Goal: Task Accomplishment & Management: Use online tool/utility

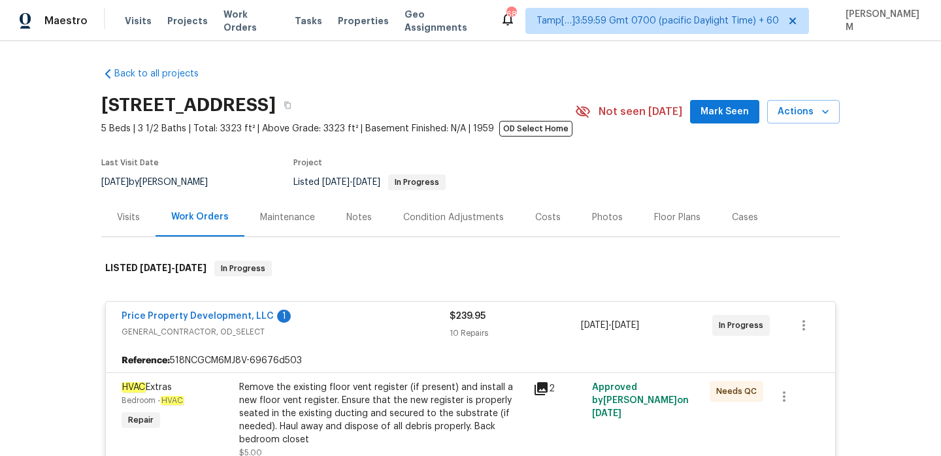
scroll to position [221, 0]
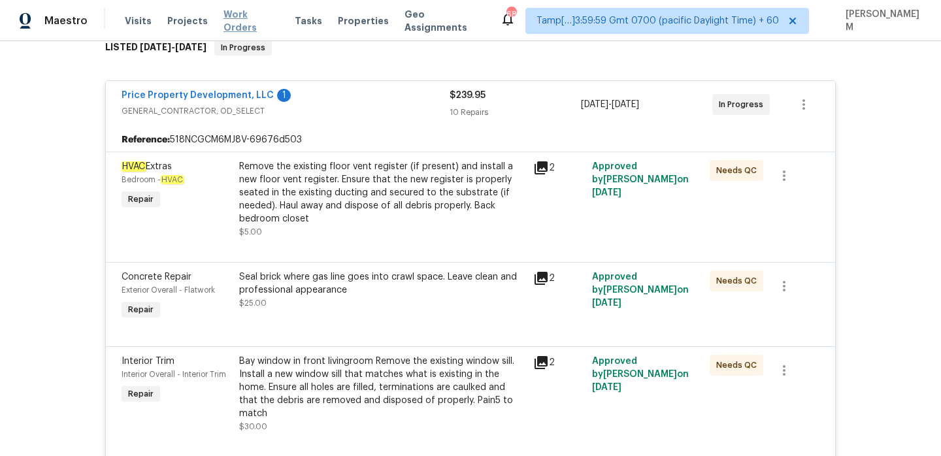
click at [250, 14] on span "Work Orders" at bounding box center [251, 21] width 56 height 26
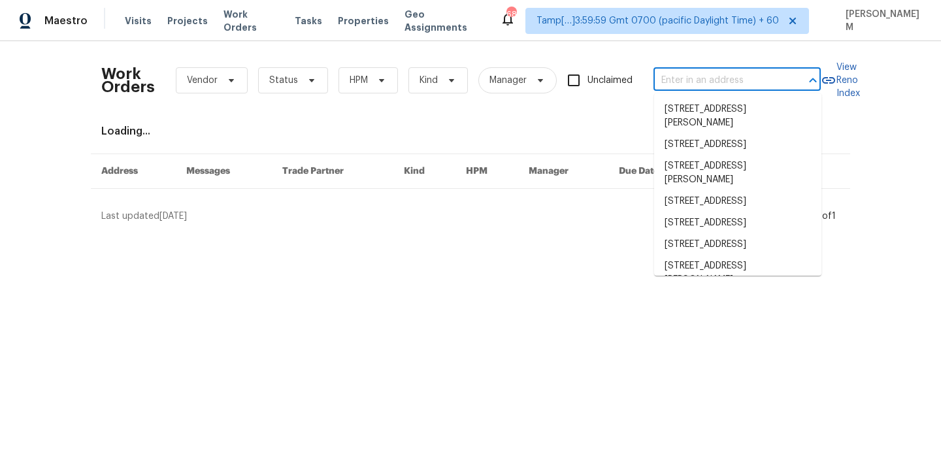
click at [724, 85] on input "text" at bounding box center [718, 81] width 131 height 20
paste input "[STREET_ADDRESS][PERSON_NAME]"
type input "[STREET_ADDRESS][PERSON_NAME]"
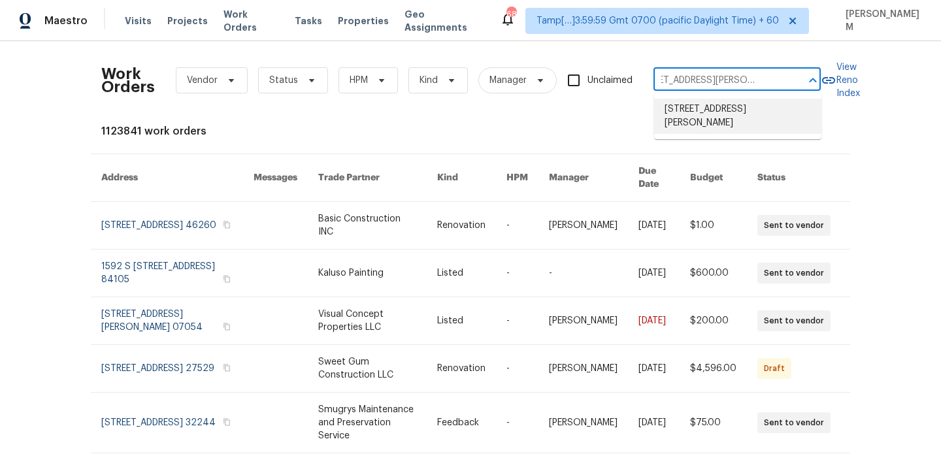
click at [728, 116] on li "[STREET_ADDRESS][PERSON_NAME]" at bounding box center [737, 116] width 167 height 35
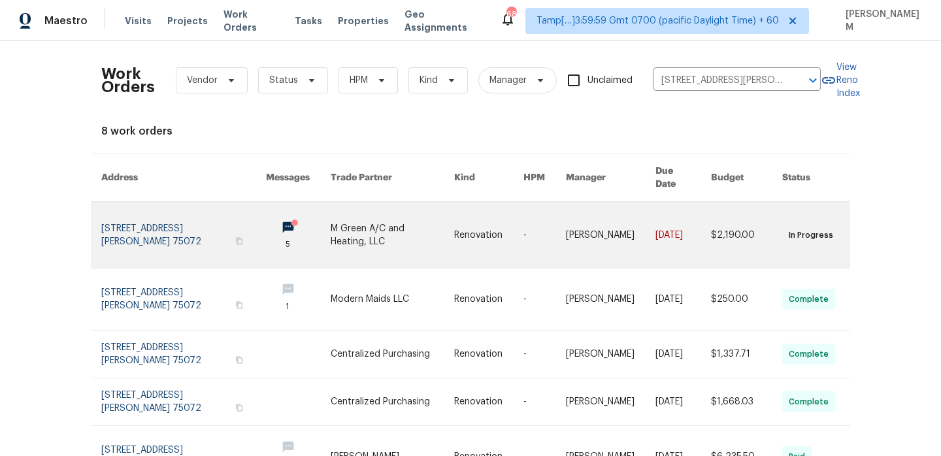
click at [485, 216] on link at bounding box center [488, 235] width 69 height 66
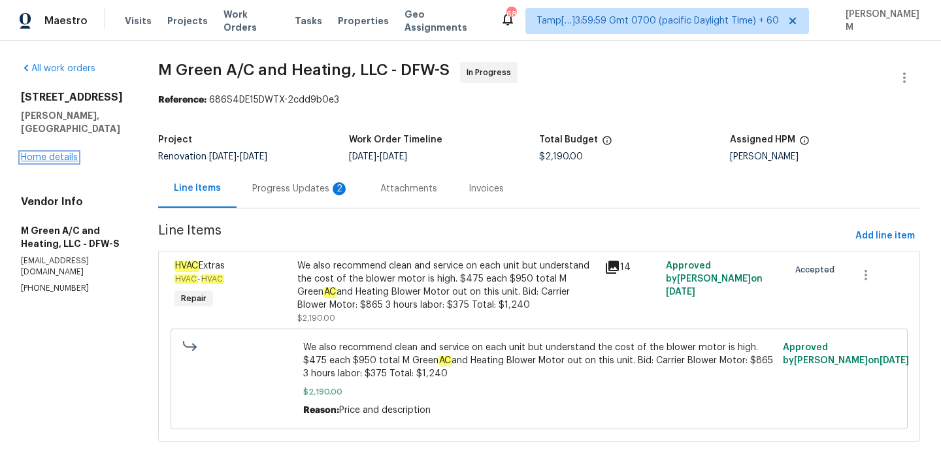
click at [60, 153] on link "Home details" at bounding box center [49, 157] width 57 height 9
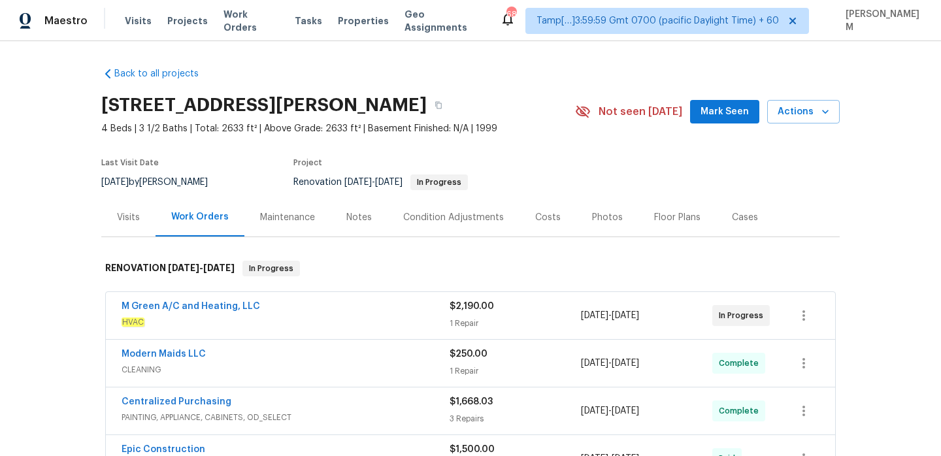
click at [121, 227] on div "Visits" at bounding box center [128, 217] width 54 height 39
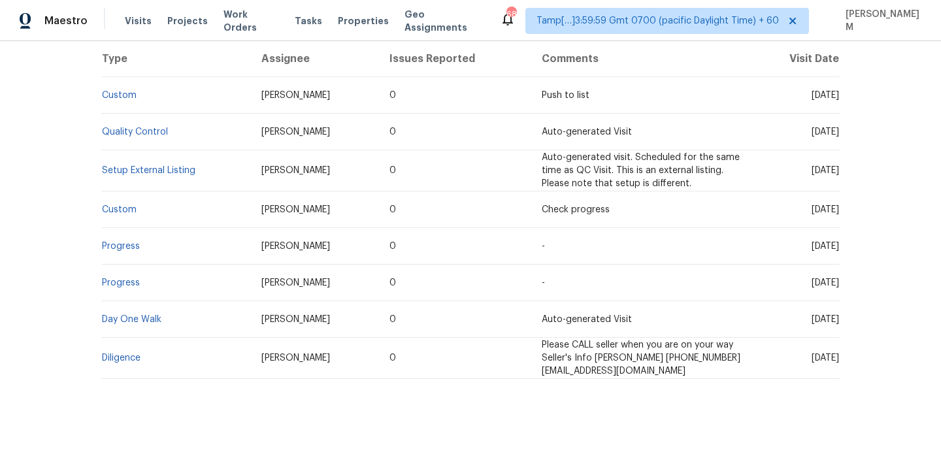
scroll to position [269, 0]
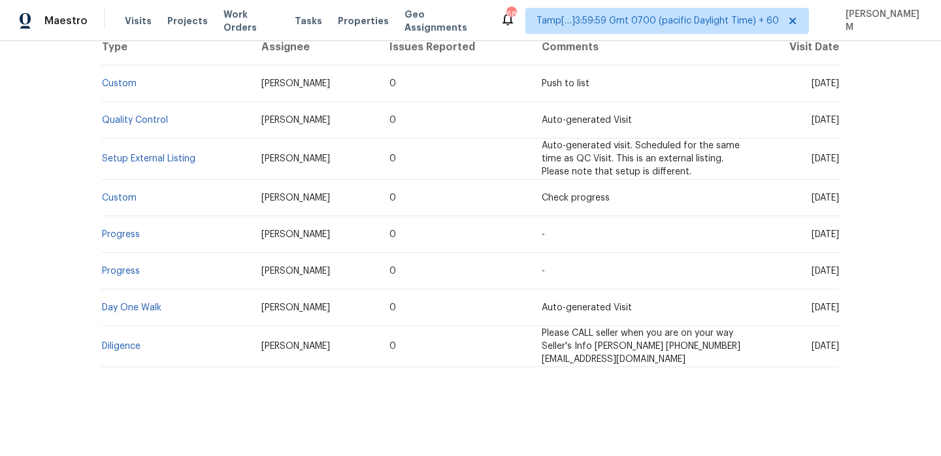
click at [143, 302] on td "Day One Walk" at bounding box center [176, 307] width 150 height 37
click at [143, 309] on link "Day One Walk" at bounding box center [131, 307] width 59 height 9
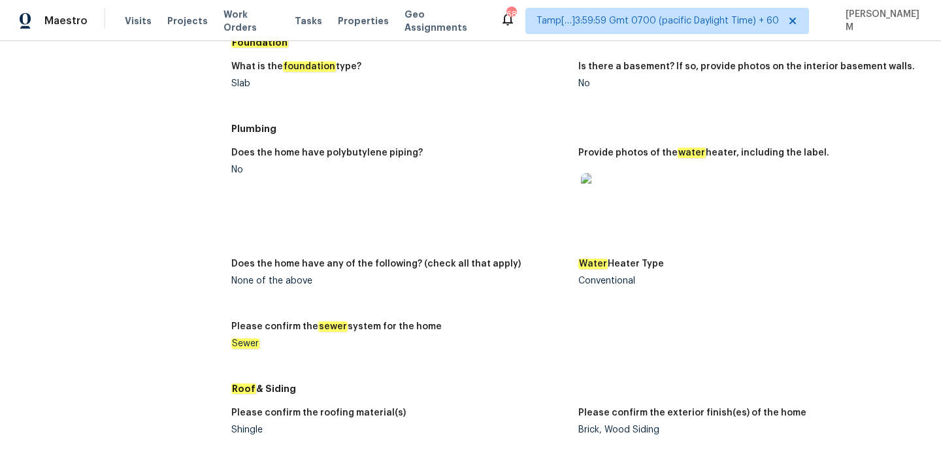
scroll to position [1171, 0]
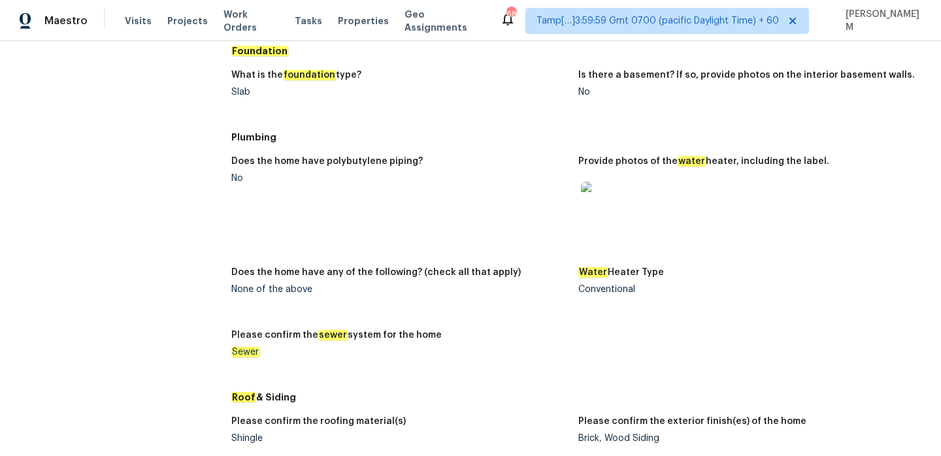
click at [600, 214] on img at bounding box center [602, 203] width 42 height 42
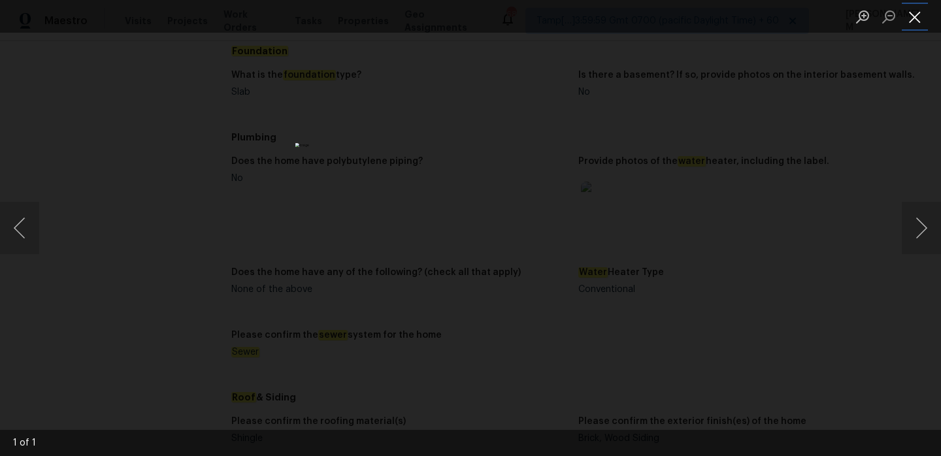
click at [918, 14] on button "Close lightbox" at bounding box center [914, 16] width 26 height 23
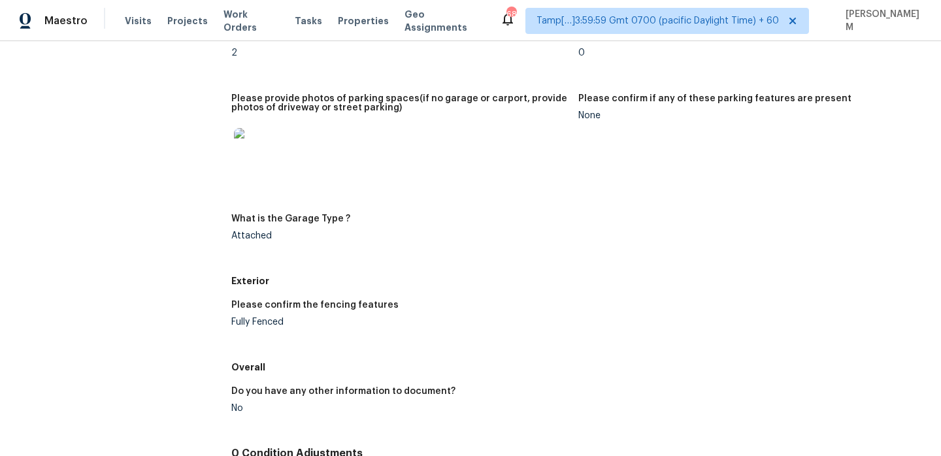
scroll to position [1796, 0]
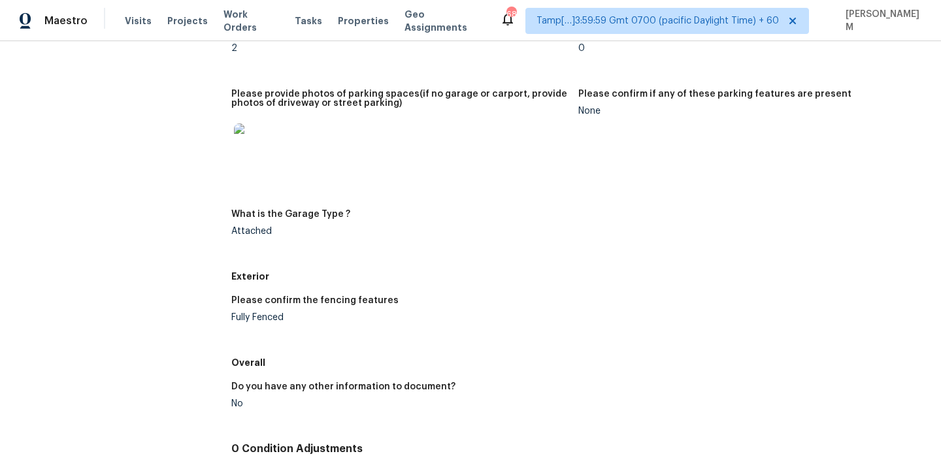
click at [256, 142] on img at bounding box center [255, 144] width 42 height 42
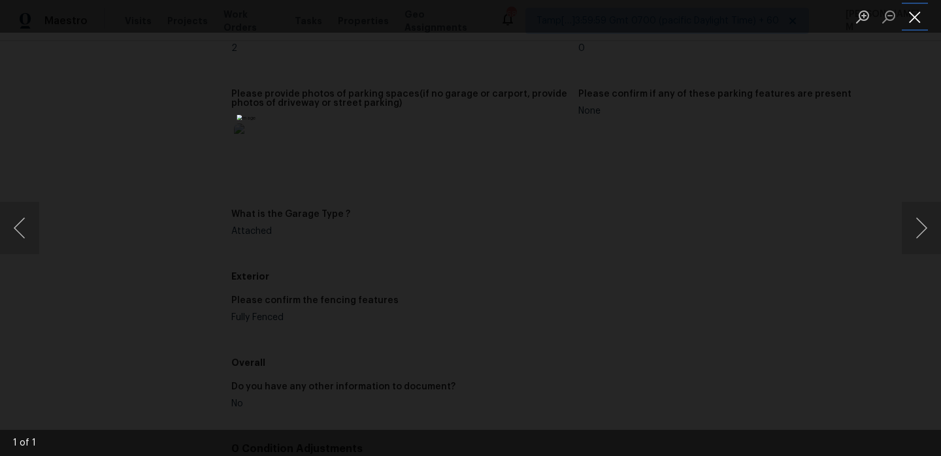
click at [914, 16] on button "Close lightbox" at bounding box center [914, 16] width 26 height 23
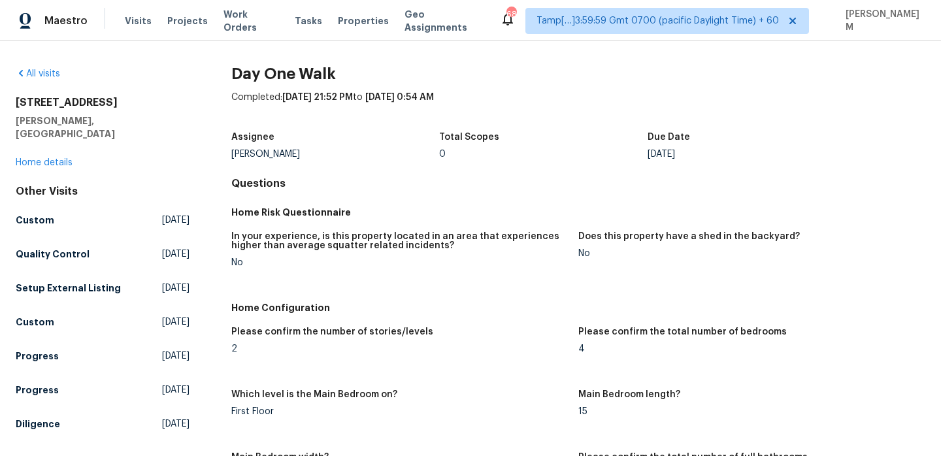
scroll to position [7, 0]
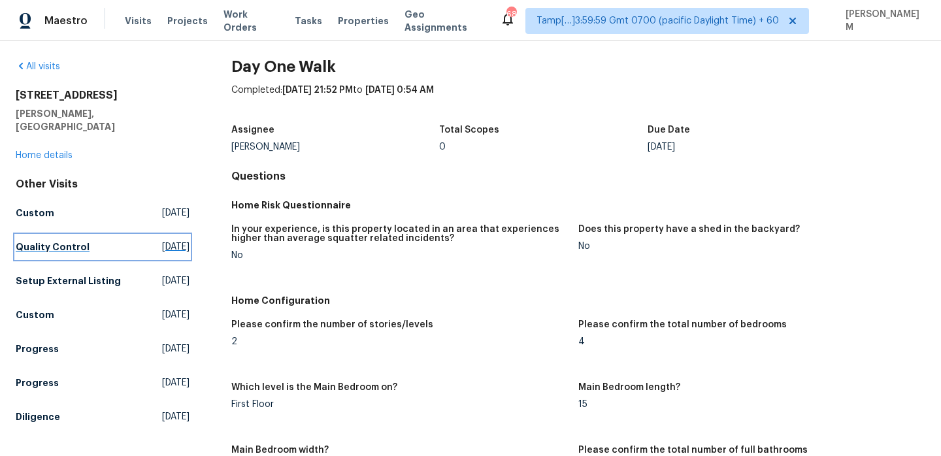
click at [74, 240] on link "Quality Control [DATE]" at bounding box center [103, 247] width 174 height 24
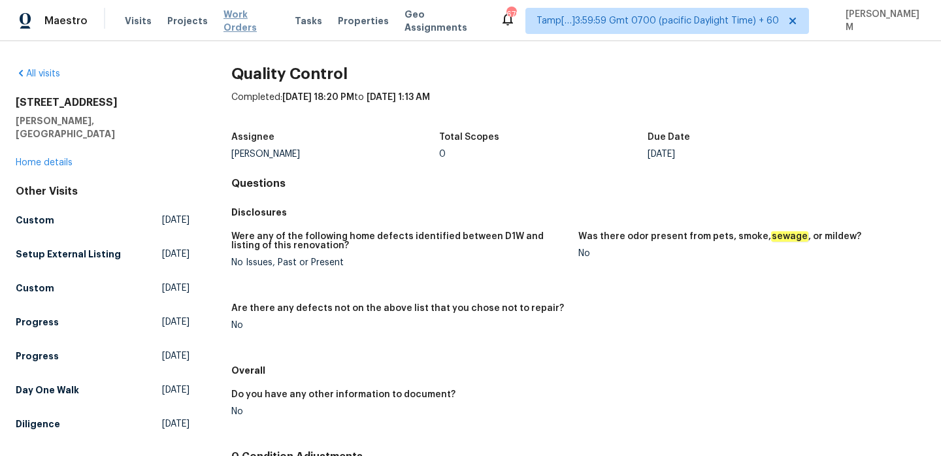
click at [242, 22] on span "Work Orders" at bounding box center [251, 21] width 56 height 26
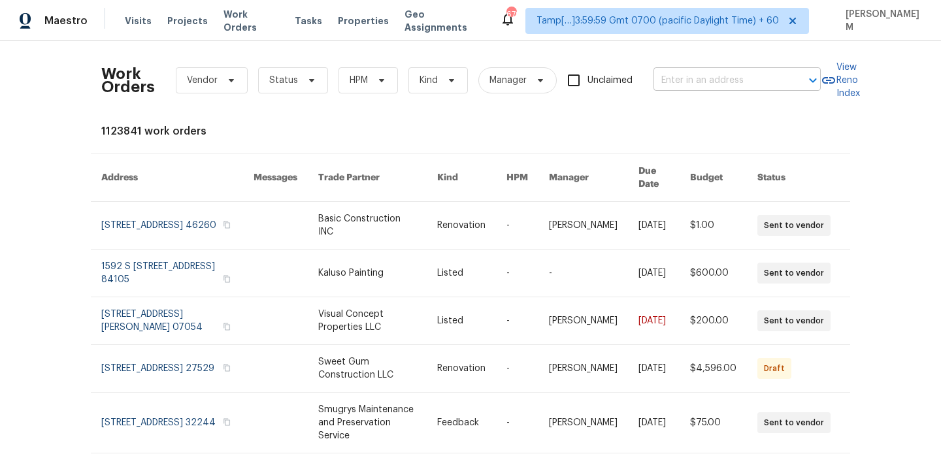
click at [702, 76] on input "text" at bounding box center [718, 81] width 131 height 20
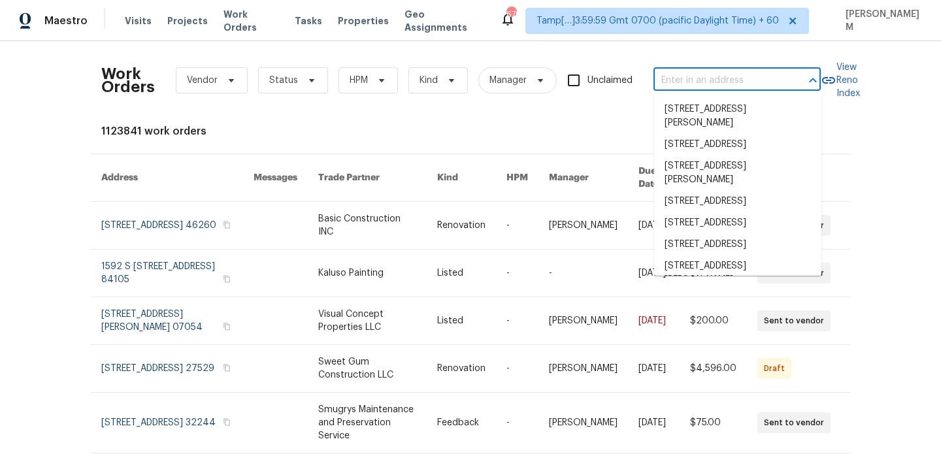
paste input "[STREET_ADDRESS][PERSON_NAME]"
type input "[STREET_ADDRESS][PERSON_NAME]"
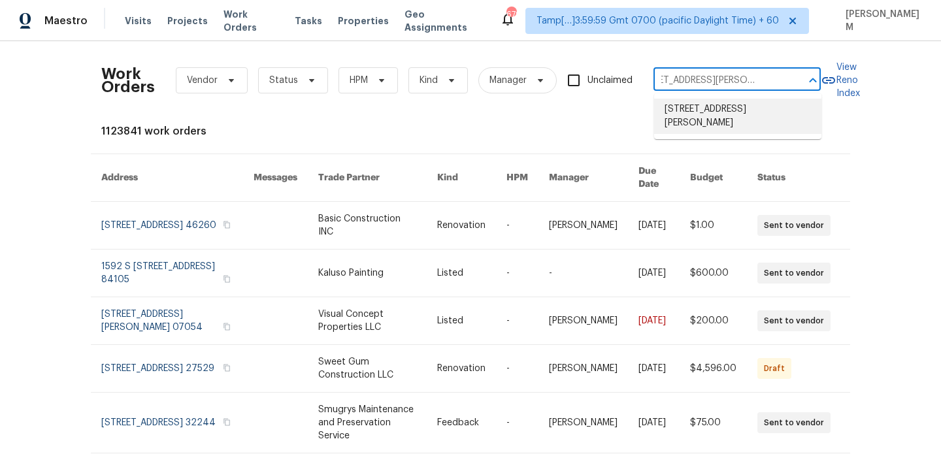
click at [713, 105] on li "[STREET_ADDRESS][PERSON_NAME]" at bounding box center [737, 116] width 167 height 35
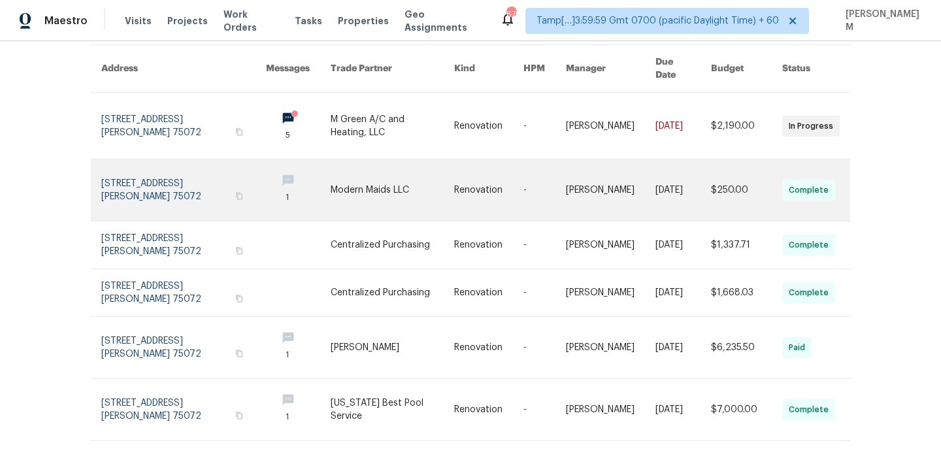
scroll to position [86, 0]
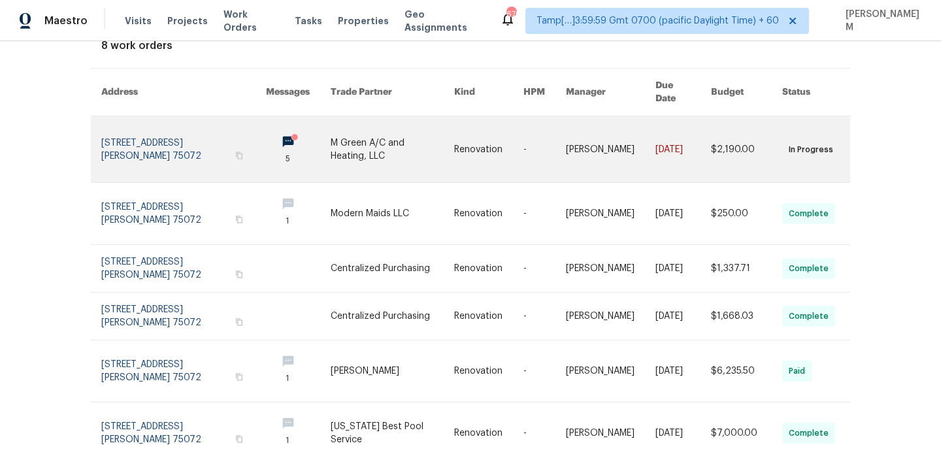
click at [421, 145] on link at bounding box center [393, 149] width 124 height 66
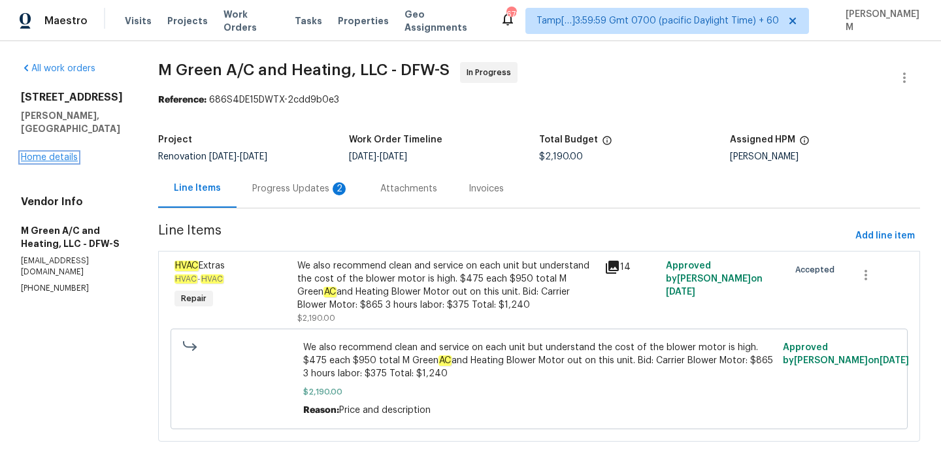
click at [61, 153] on link "Home details" at bounding box center [49, 157] width 57 height 9
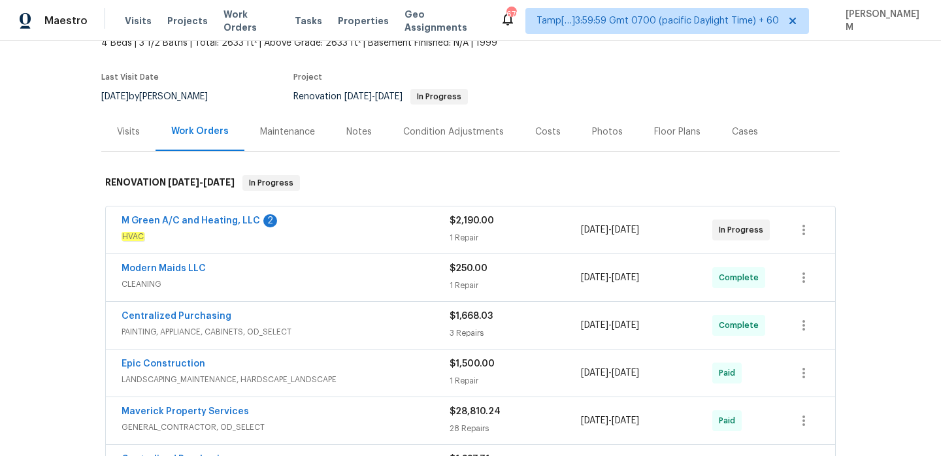
click at [363, 237] on span "HVAC" at bounding box center [285, 236] width 328 height 13
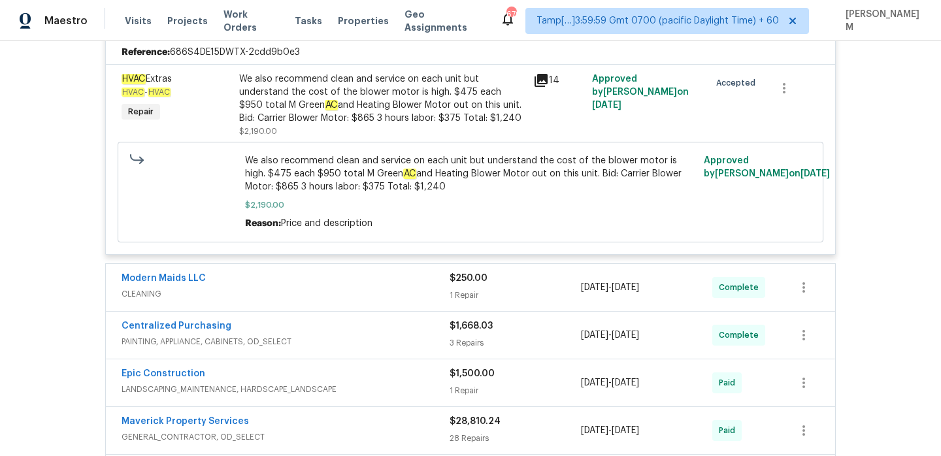
scroll to position [352, 0]
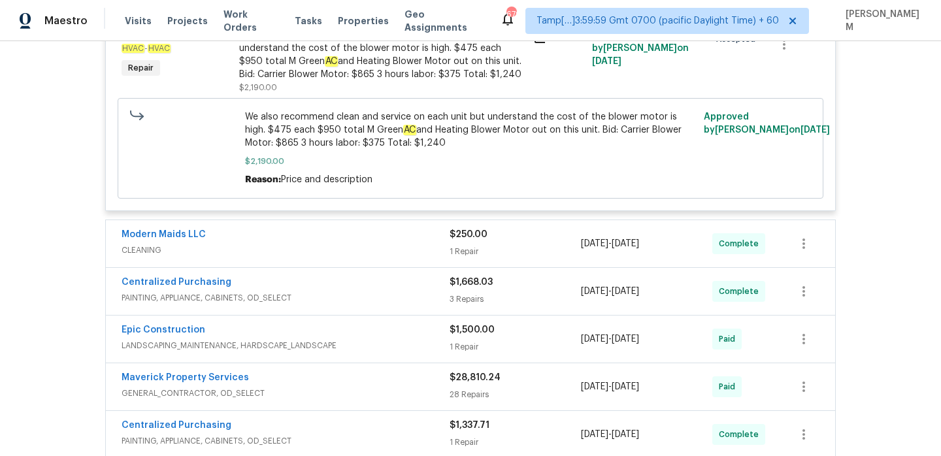
click at [391, 234] on div "Modern Maids LLC" at bounding box center [285, 236] width 328 height 16
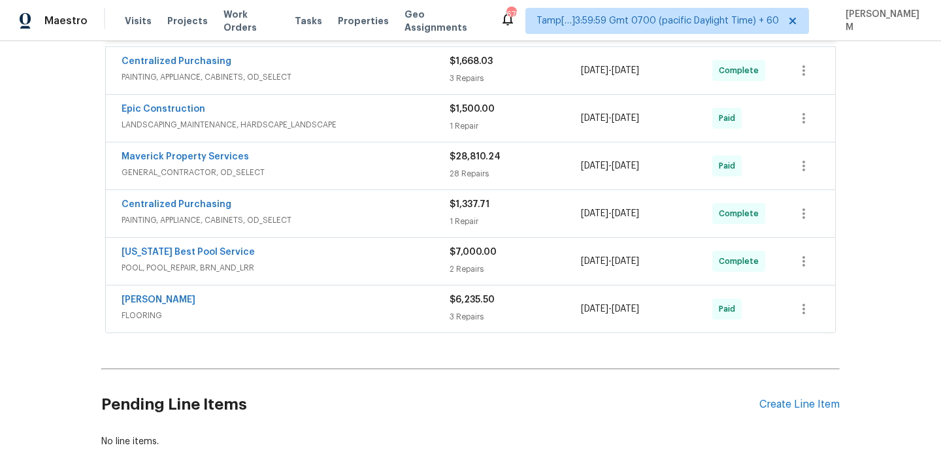
scroll to position [927, 0]
click at [372, 73] on span "PAINTING, APPLIANCE, CABINETS, OD_SELECT" at bounding box center [285, 75] width 328 height 13
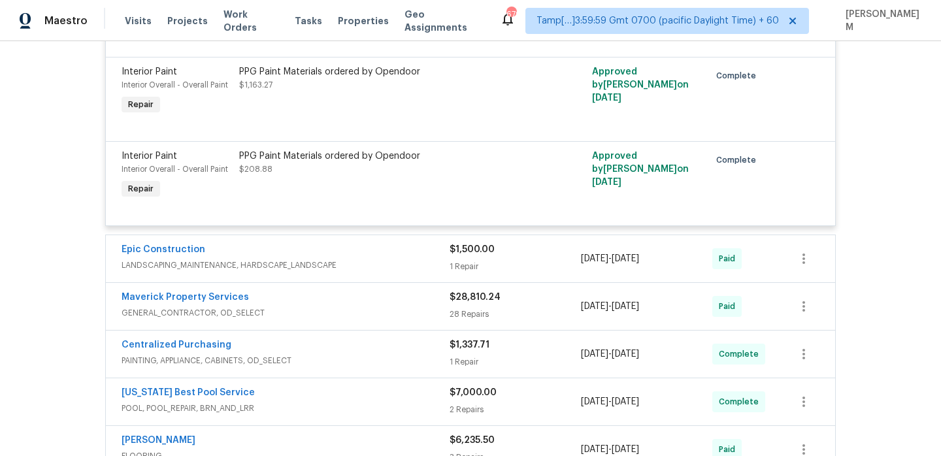
scroll to position [1077, 0]
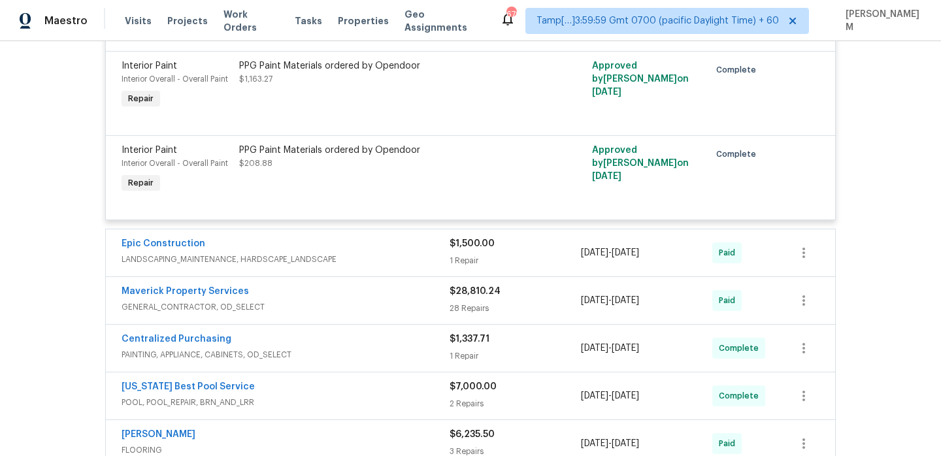
click at [404, 238] on div "Epic Construction LANDSCAPING_MAINTENANCE, HARDSCAPE_LANDSCAPE $1,500.00 1 Repa…" at bounding box center [470, 252] width 729 height 47
click at [404, 255] on span "LANDSCAPING_MAINTENANCE, HARDSCAPE_LANDSCAPE" at bounding box center [285, 259] width 328 height 13
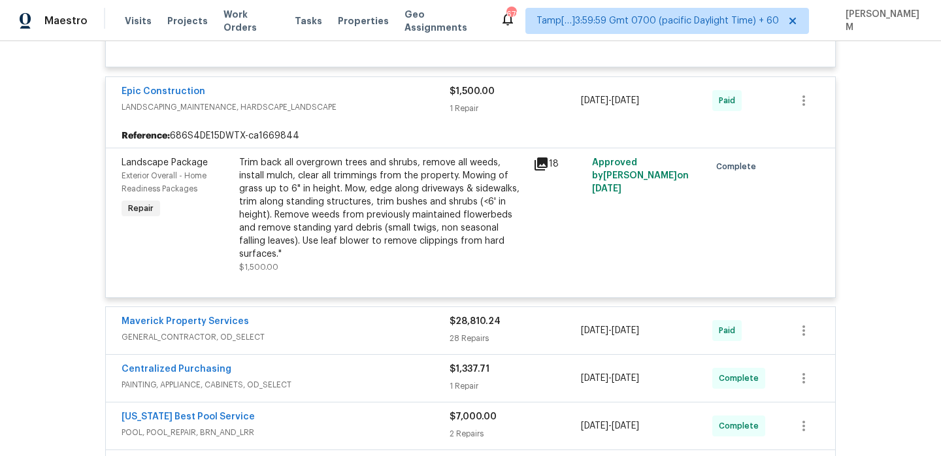
click at [411, 318] on div "Maverick Property Services" at bounding box center [285, 323] width 328 height 16
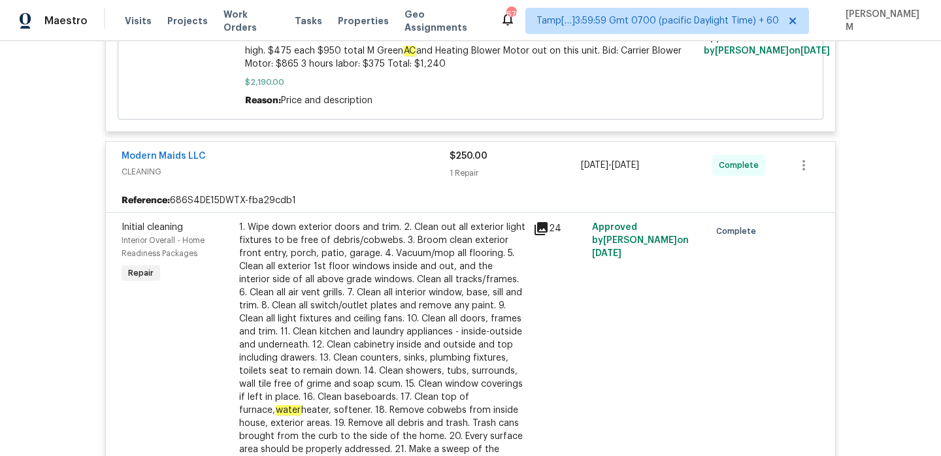
scroll to position [0, 0]
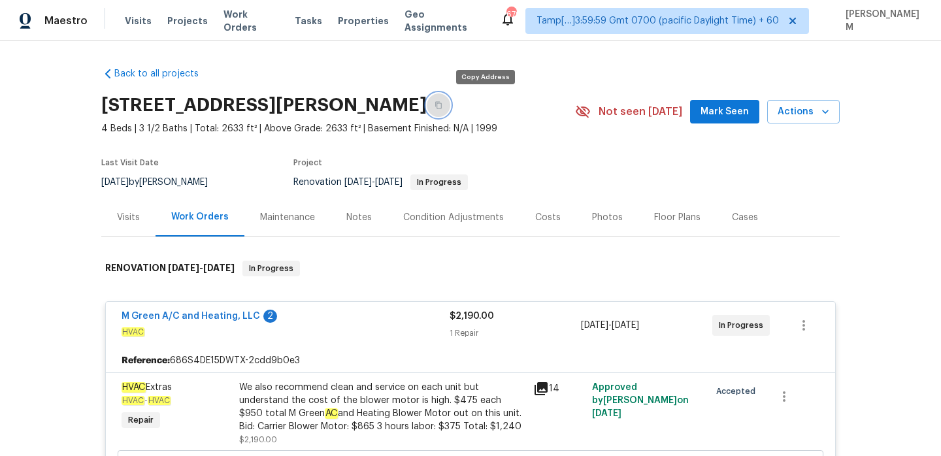
click at [450, 101] on button "button" at bounding box center [439, 105] width 24 height 24
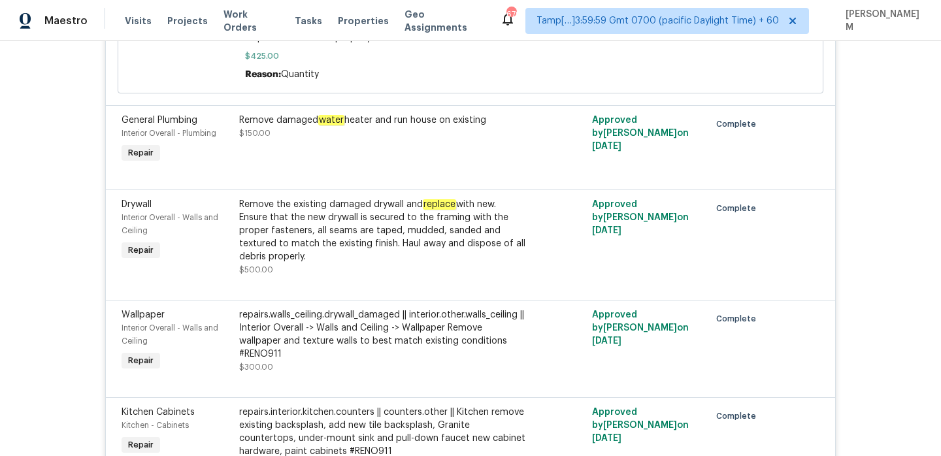
scroll to position [4744, 0]
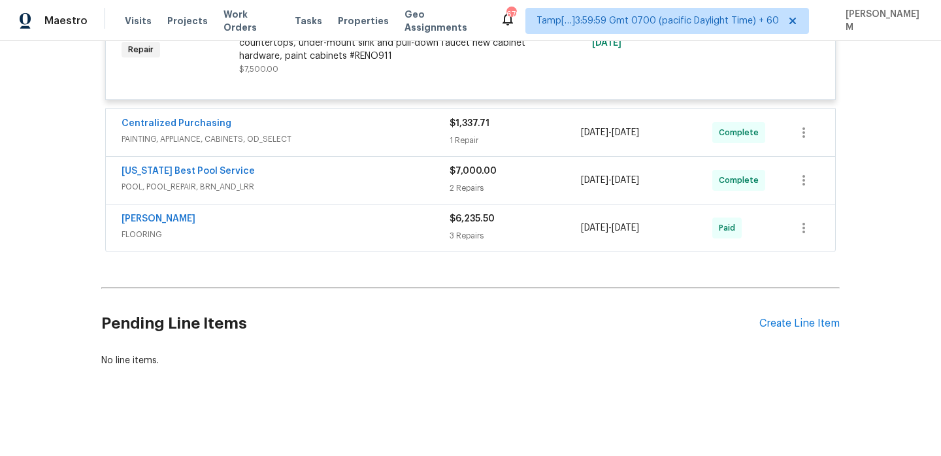
click at [346, 121] on div "Centralized Purchasing" at bounding box center [285, 125] width 328 height 16
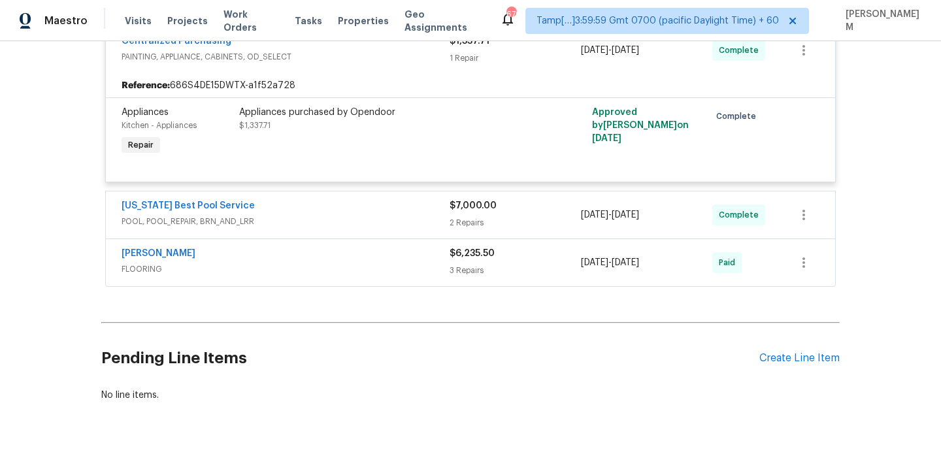
scroll to position [4818, 0]
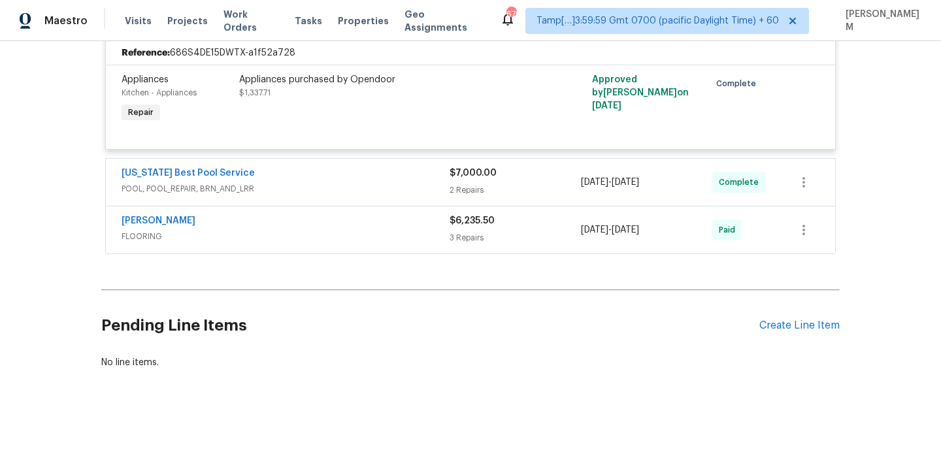
click at [406, 182] on div "[US_STATE] Best Pool Service" at bounding box center [285, 175] width 328 height 16
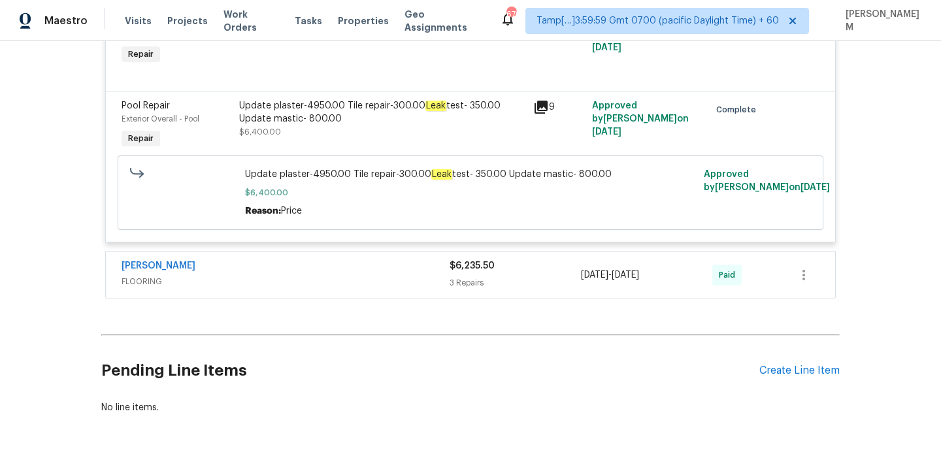
scroll to position [5096, 0]
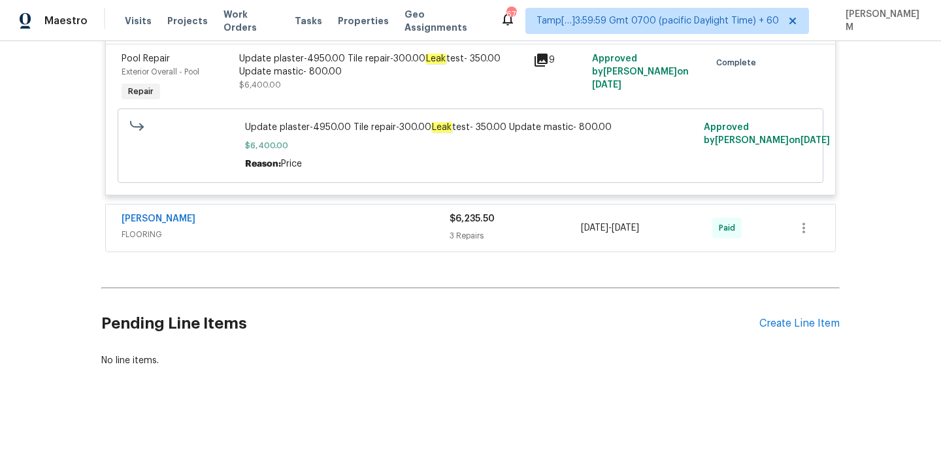
click at [381, 228] on div "[PERSON_NAME]" at bounding box center [285, 220] width 328 height 16
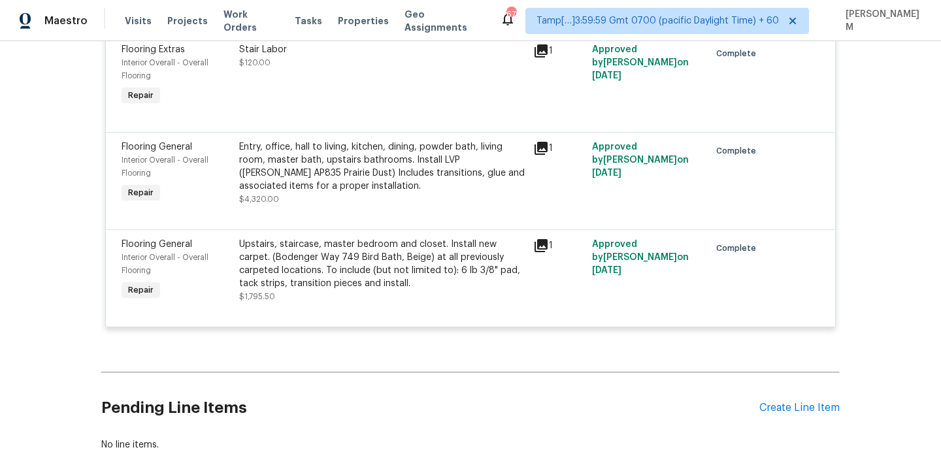
scroll to position [5319, 0]
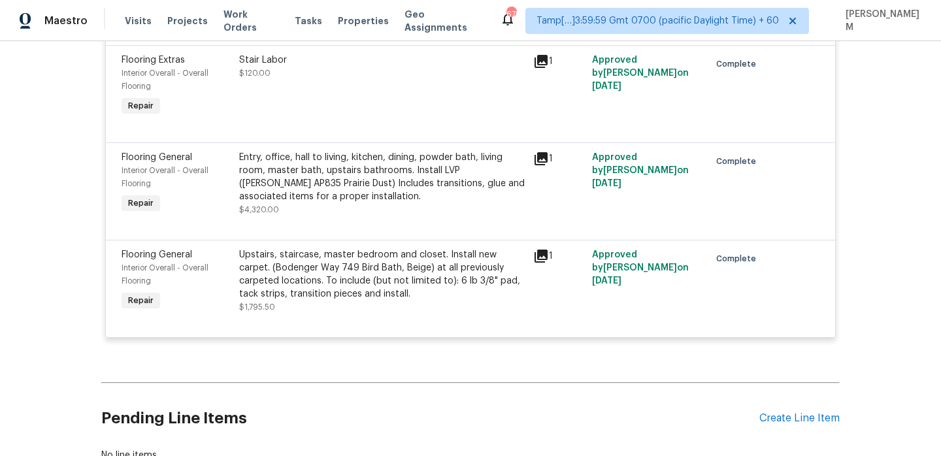
click at [336, 196] on div "Entry, office, hall to living, kitchen, dining, powder bath, living room, maste…" at bounding box center [382, 177] width 286 height 52
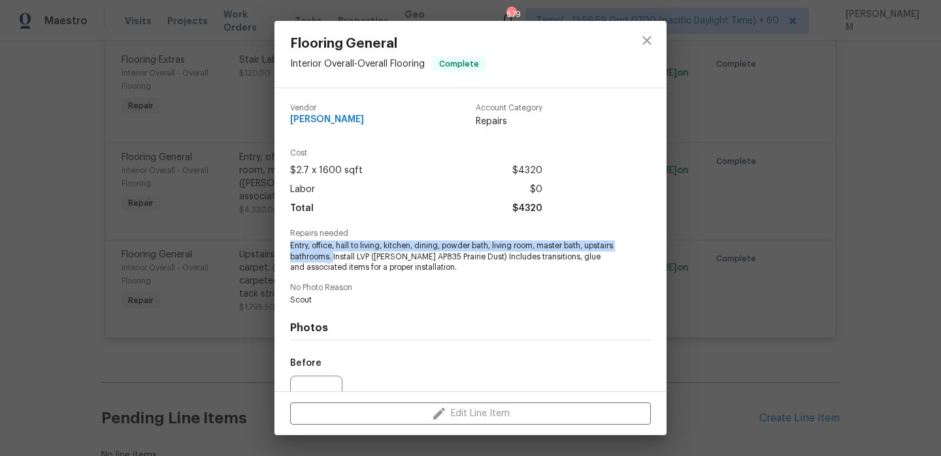
drag, startPoint x: 286, startPoint y: 244, endPoint x: 364, endPoint y: 252, distance: 78.8
click at [364, 252] on div "Vendor [PERSON_NAME] Account Category Repairs Cost $2.7 x 1600 sqft $4320 Labor…" at bounding box center [470, 239] width 392 height 303
copy span "Entry, office, hall to living, kitchen, dining, powder bath, living room, maste…"
click at [238, 254] on div "Flooring General Interior Overall - Overall Flooring Complete Vendor [PERSON_NA…" at bounding box center [470, 228] width 941 height 456
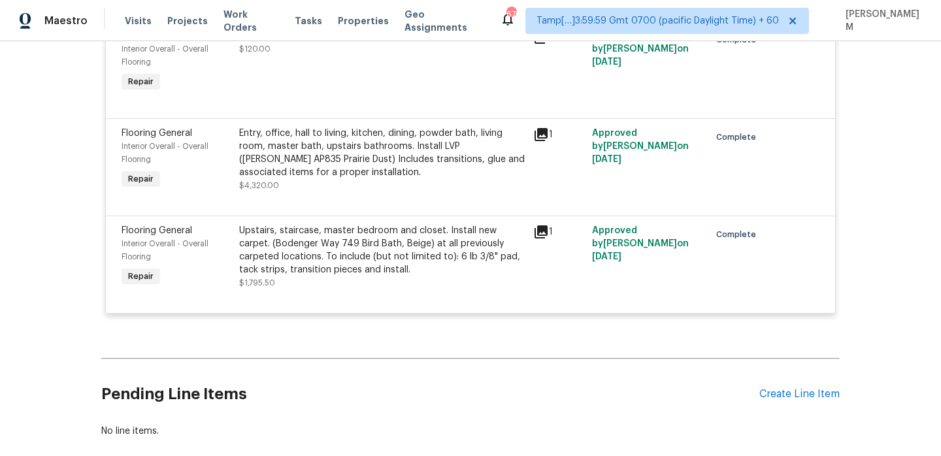
scroll to position [5345, 0]
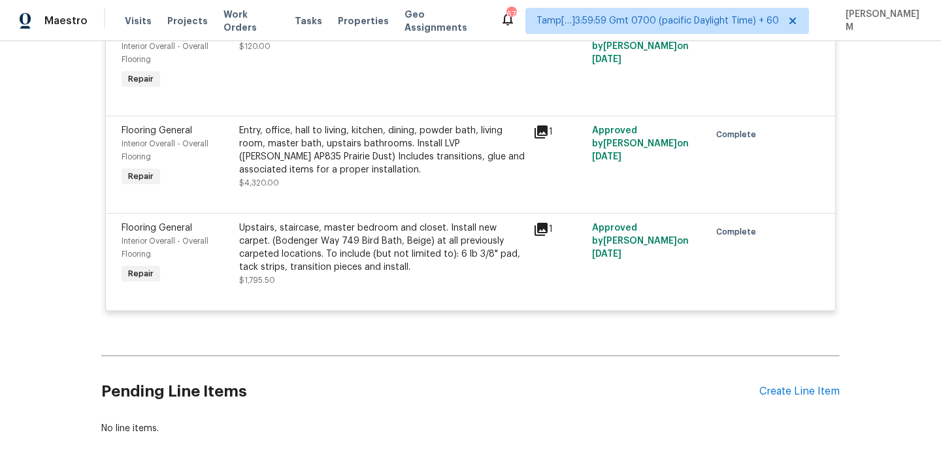
click at [355, 274] on div "Upstairs, staircase, master bedroom and closet. Install new carpet. (Bodenger W…" at bounding box center [382, 247] width 286 height 52
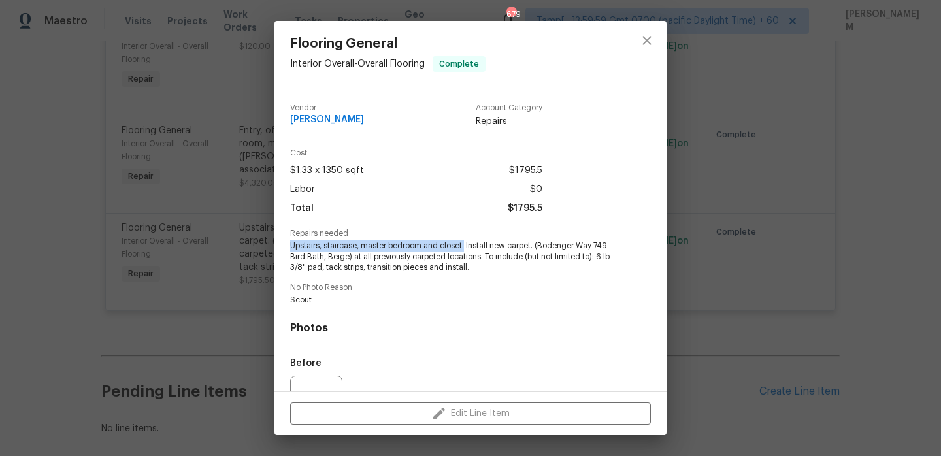
drag, startPoint x: 292, startPoint y: 246, endPoint x: 464, endPoint y: 243, distance: 172.5
click at [464, 243] on span "Upstairs, staircase, master bedroom and closet. Install new carpet. (Bodenger W…" at bounding box center [452, 256] width 325 height 33
copy span "Upstairs, staircase, master bedroom and closet."
click at [208, 296] on div "Flooring General Interior Overall - Overall Flooring Complete Vendor [PERSON_NA…" at bounding box center [470, 228] width 941 height 456
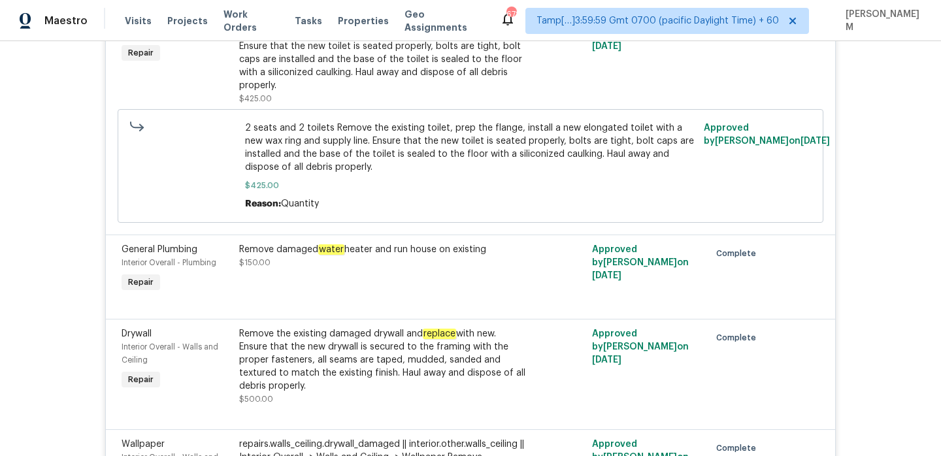
scroll to position [4174, 0]
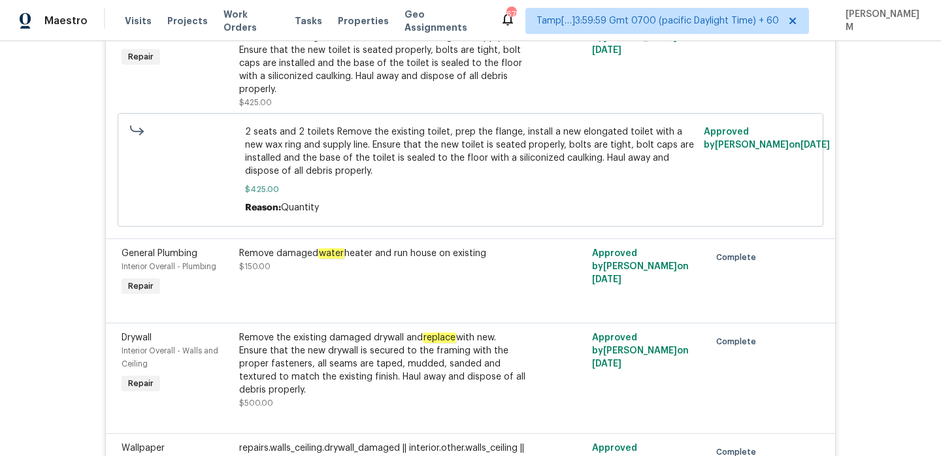
click at [331, 259] on em "water" at bounding box center [331, 253] width 26 height 10
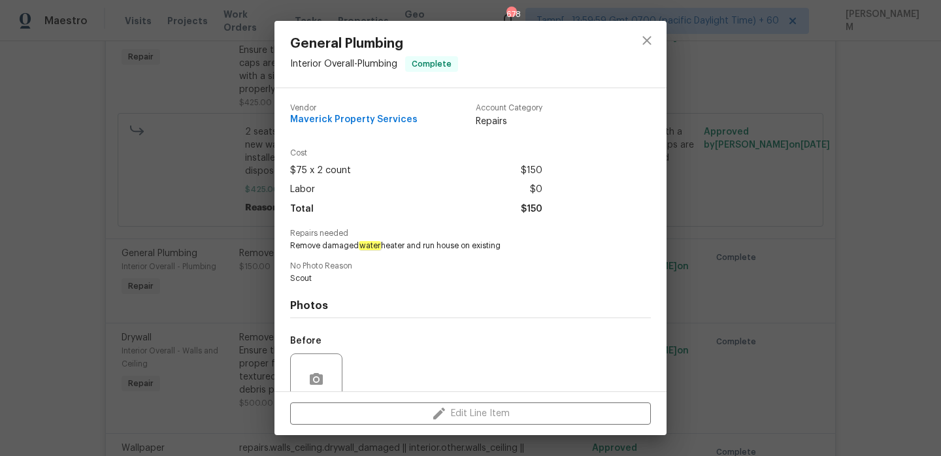
scroll to position [112, 0]
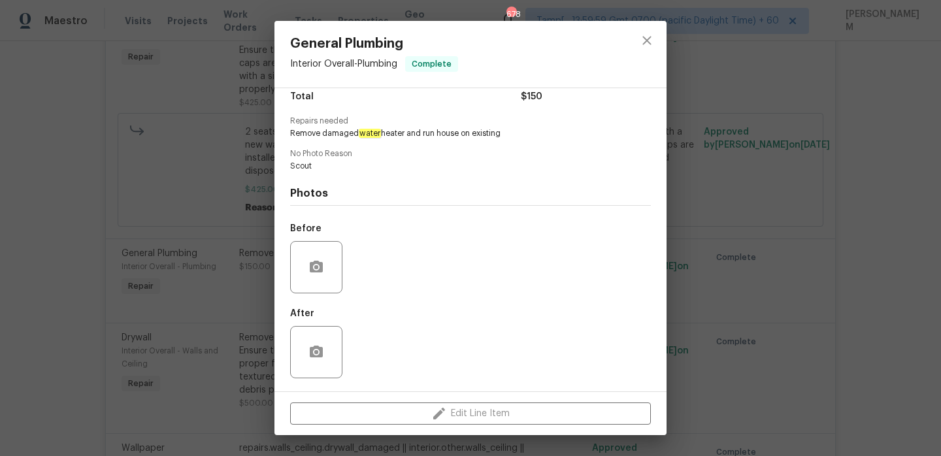
click at [165, 278] on div "General Plumbing Interior Overall - Plumbing Complete Vendor Maverick Property …" at bounding box center [470, 228] width 941 height 456
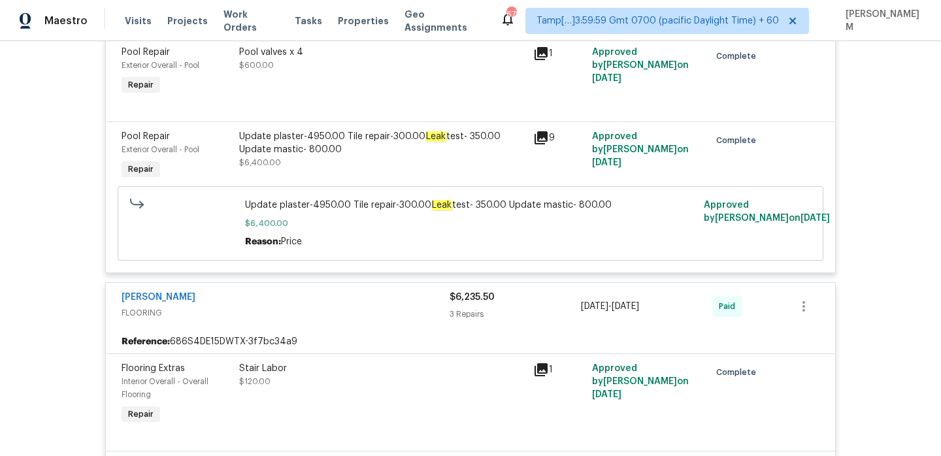
scroll to position [4992, 0]
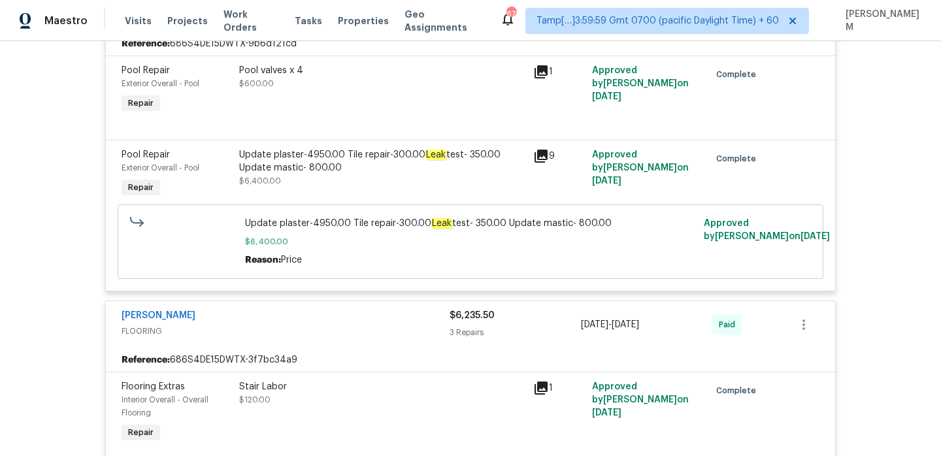
click at [535, 163] on icon at bounding box center [540, 156] width 13 height 13
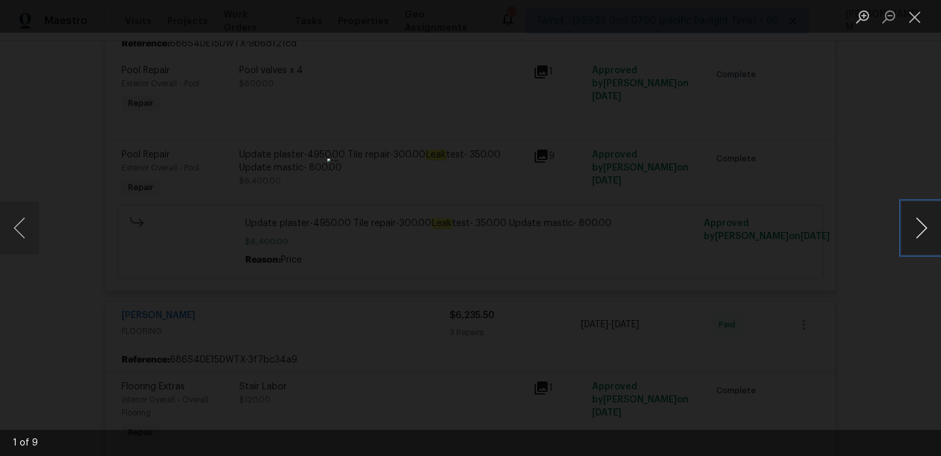
click at [921, 237] on button "Next image" at bounding box center [920, 228] width 39 height 52
click at [922, 236] on button "Next image" at bounding box center [920, 228] width 39 height 52
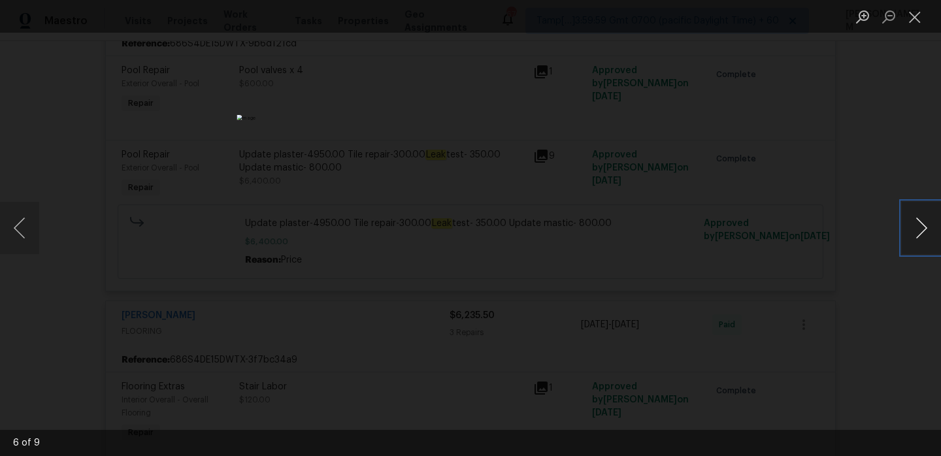
click at [922, 236] on button "Next image" at bounding box center [920, 228] width 39 height 52
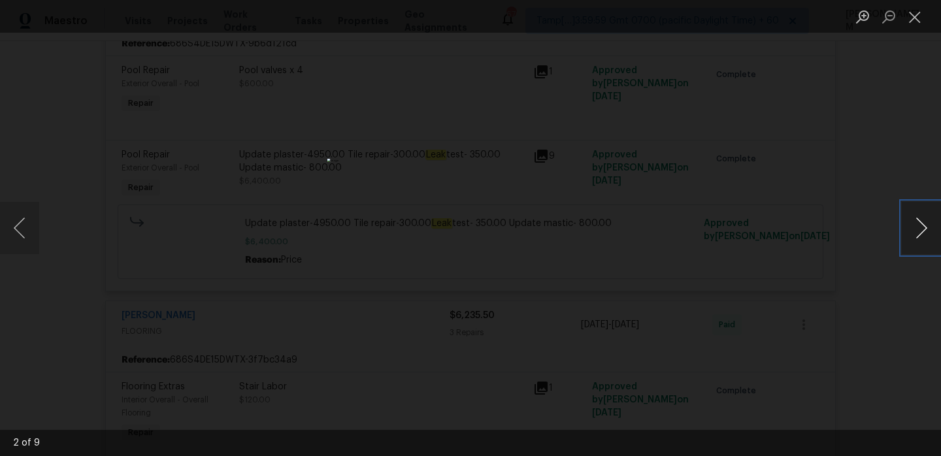
click at [922, 236] on button "Next image" at bounding box center [920, 228] width 39 height 52
click at [911, 19] on button "Close lightbox" at bounding box center [914, 16] width 26 height 23
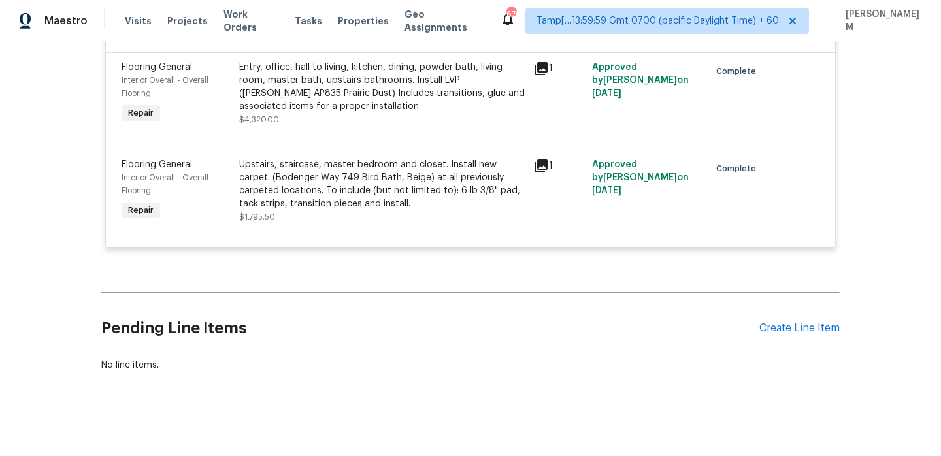
scroll to position [5411, 0]
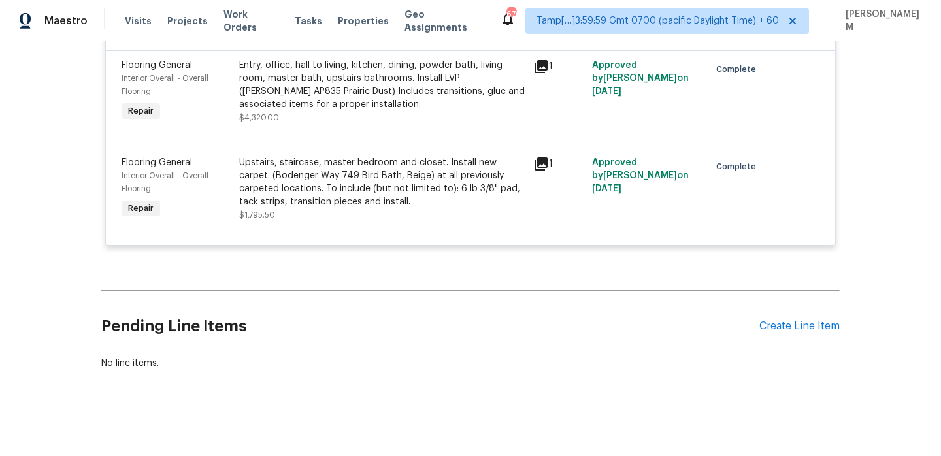
click at [255, 111] on div "Entry, office, hall to living, kitchen, dining, powder bath, living room, maste…" at bounding box center [382, 85] width 286 height 52
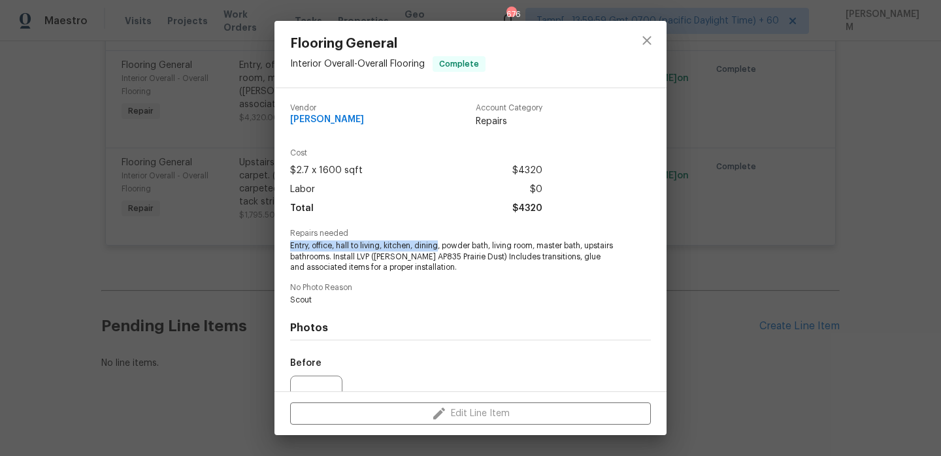
drag, startPoint x: 288, startPoint y: 245, endPoint x: 441, endPoint y: 247, distance: 152.9
click at [441, 247] on div "Vendor [PERSON_NAME] Account Category Repairs Cost $2.7 x 1600 sqft $4320 Labor…" at bounding box center [470, 239] width 392 height 303
copy span "Entry, office, hall to living, kitchen, dining"
click at [212, 115] on div "Flooring General Interior Overall - Overall Flooring Complete Vendor [PERSON_NA…" at bounding box center [470, 228] width 941 height 456
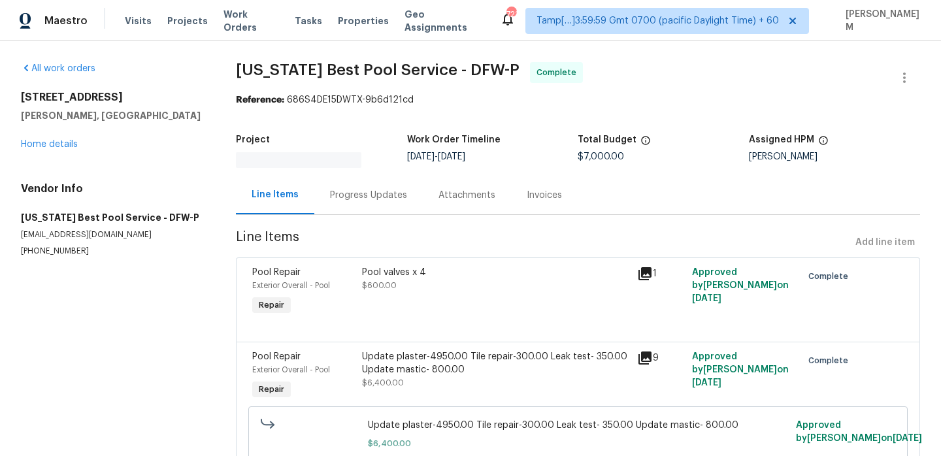
click at [354, 204] on div "Progress Updates" at bounding box center [368, 195] width 108 height 39
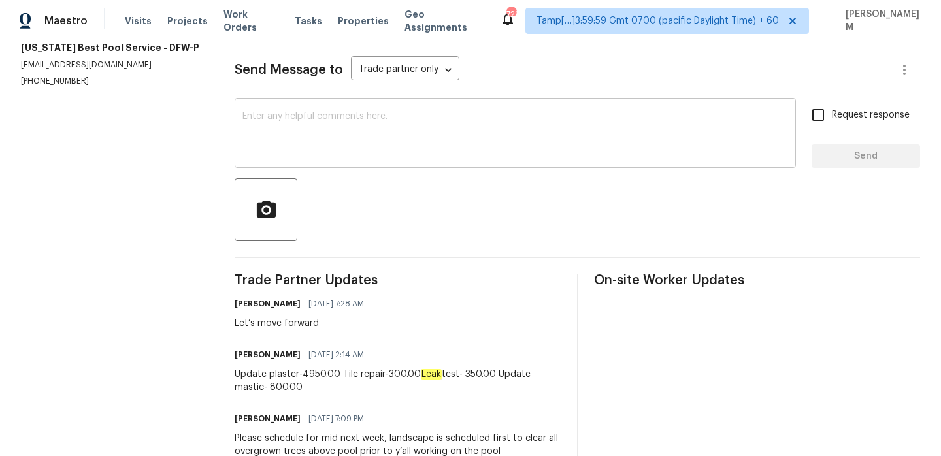
scroll to position [138, 0]
